Goal: Information Seeking & Learning: Learn about a topic

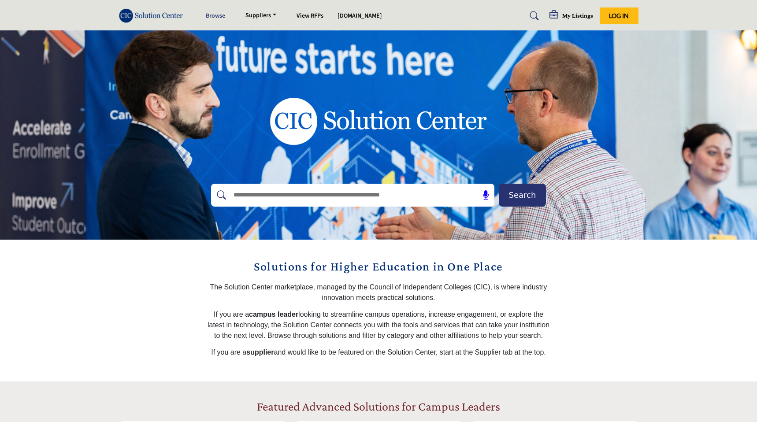
click at [218, 15] on link "Browse" at bounding box center [215, 15] width 19 height 9
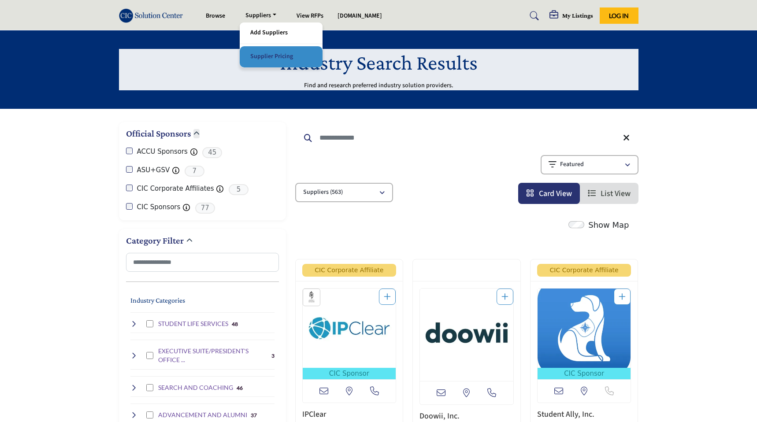
click at [268, 60] on link "Supplier Pricing" at bounding box center [281, 57] width 74 height 12
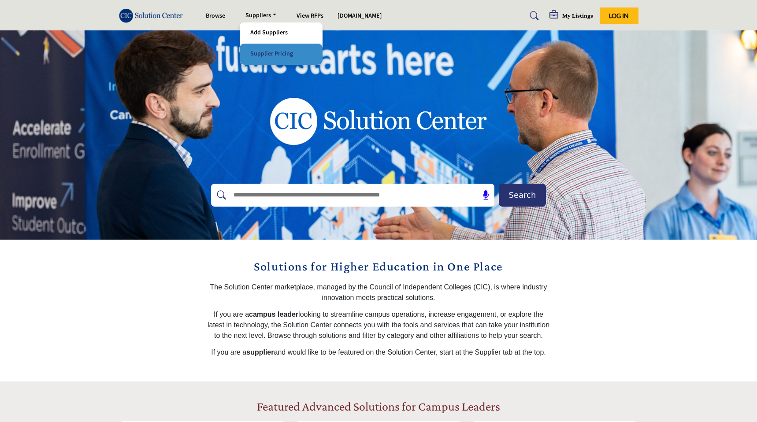
click at [267, 53] on link "Supplier Pricing" at bounding box center [281, 54] width 74 height 12
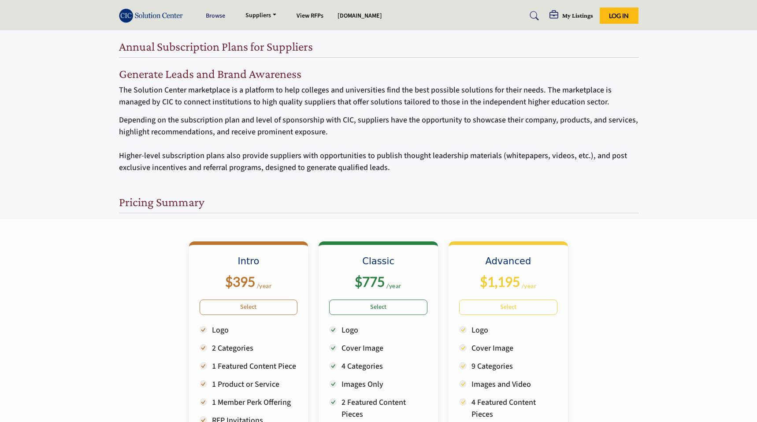
click at [215, 17] on link "Browse" at bounding box center [215, 15] width 19 height 9
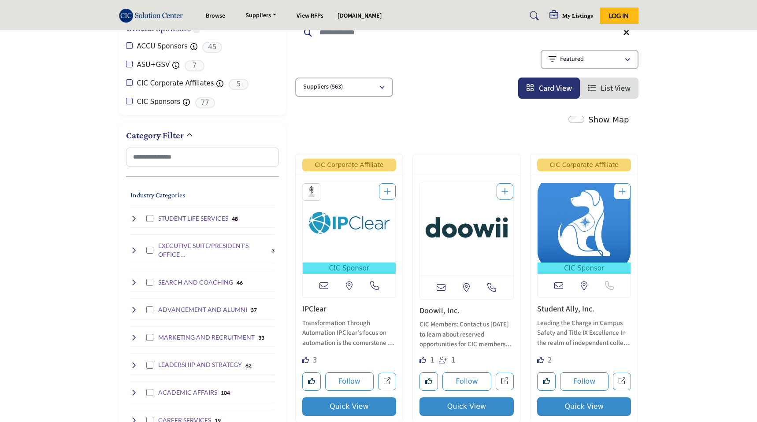
scroll to position [193, 0]
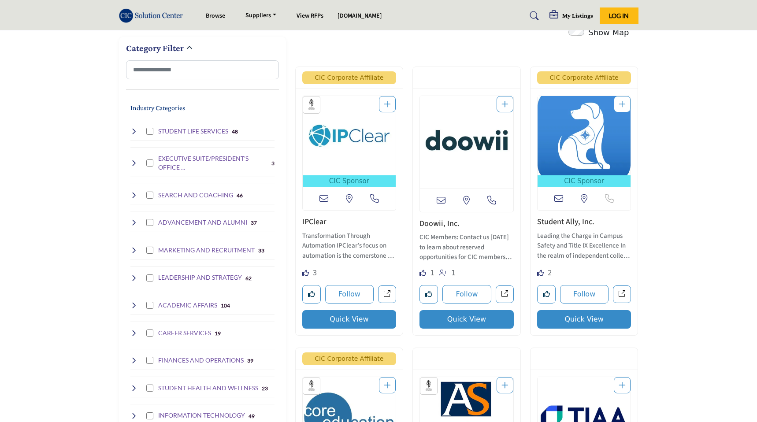
click at [365, 160] on img "Open Listing in new tab" at bounding box center [349, 135] width 93 height 79
